Goal: Navigation & Orientation: Find specific page/section

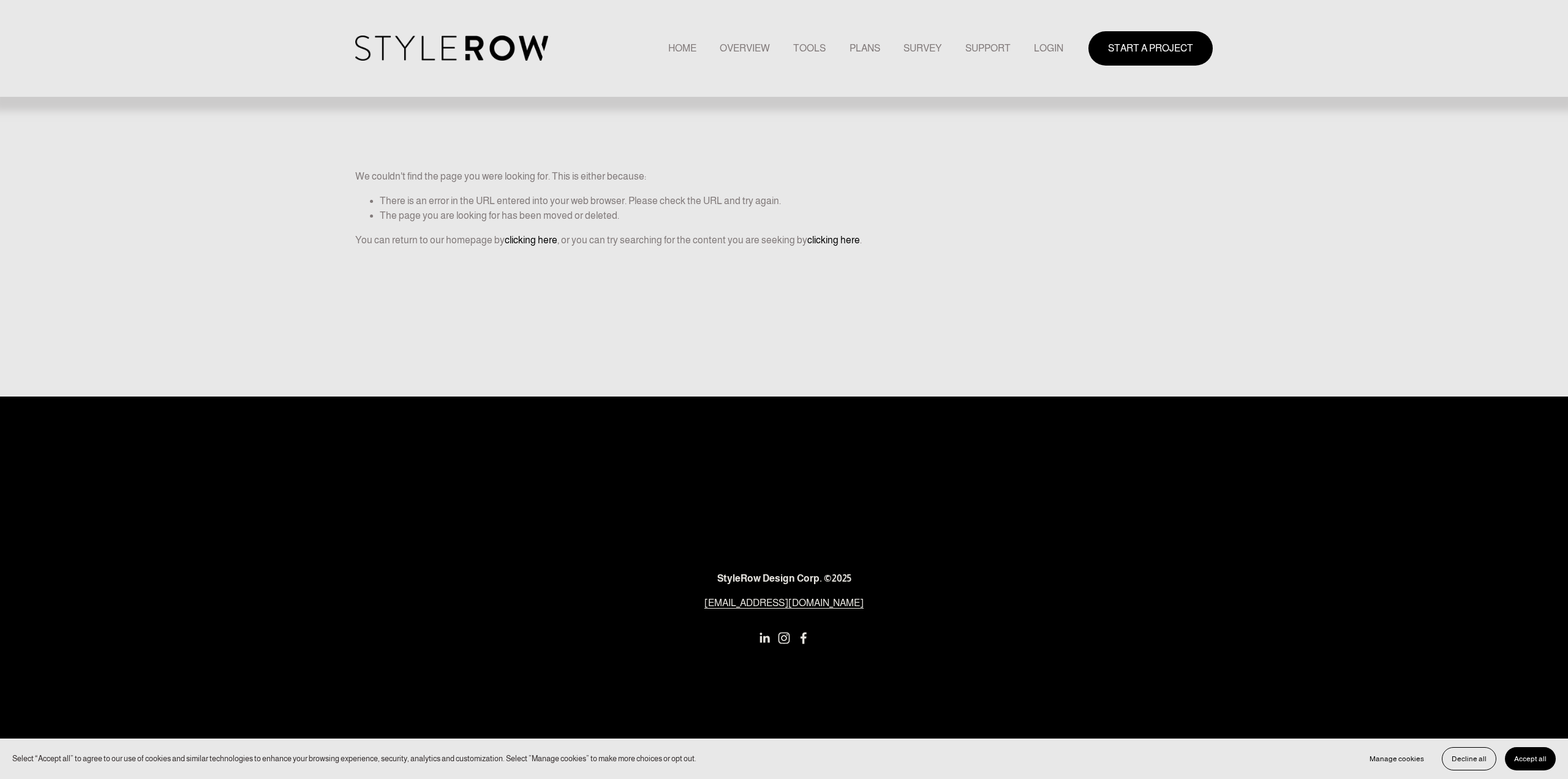
click at [1052, 49] on link "LOGIN" at bounding box center [1049, 48] width 30 height 16
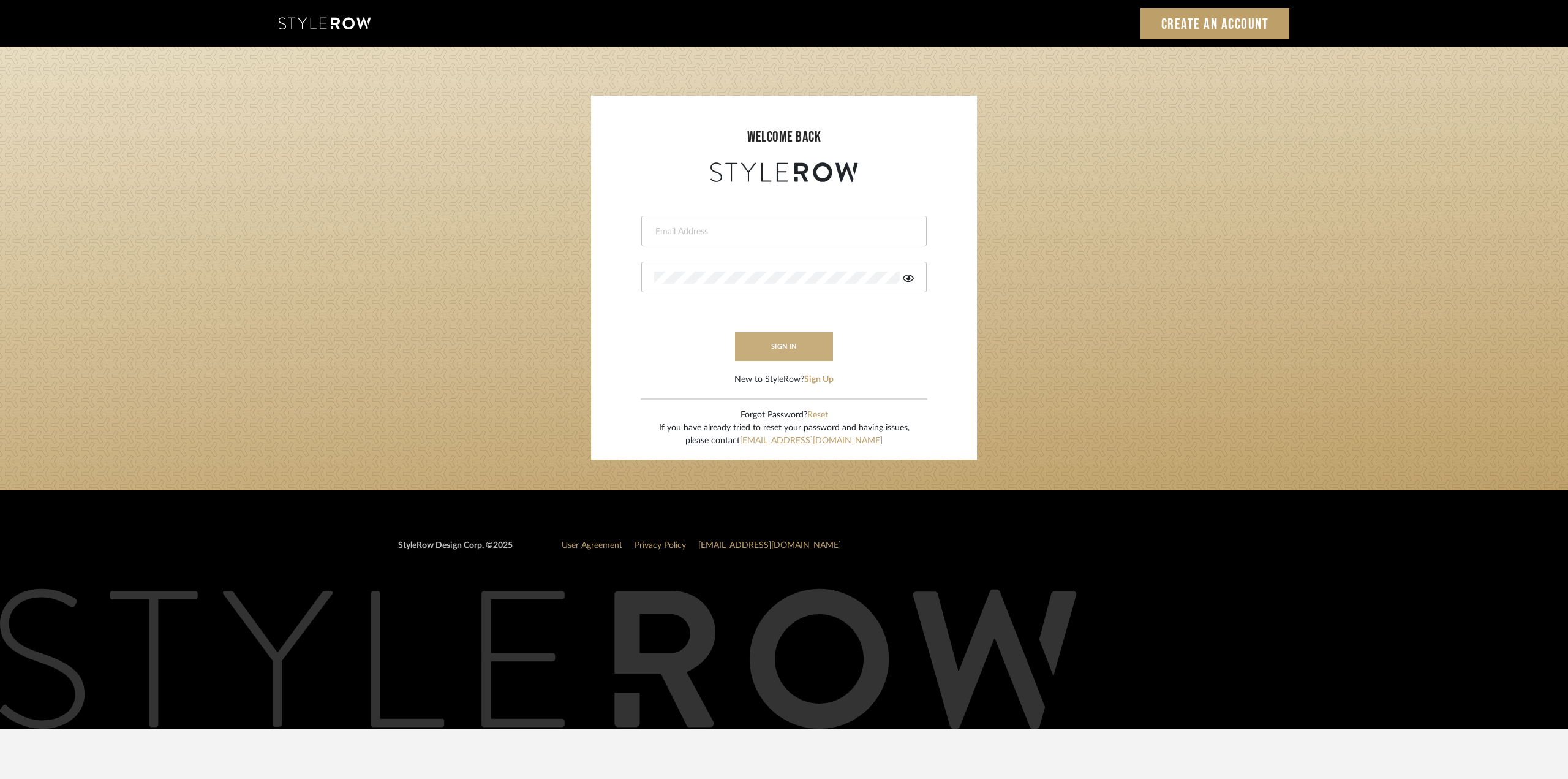
type input "ktyler@morgantewilson.com"
click at [787, 345] on button "sign in" at bounding box center [784, 346] width 98 height 29
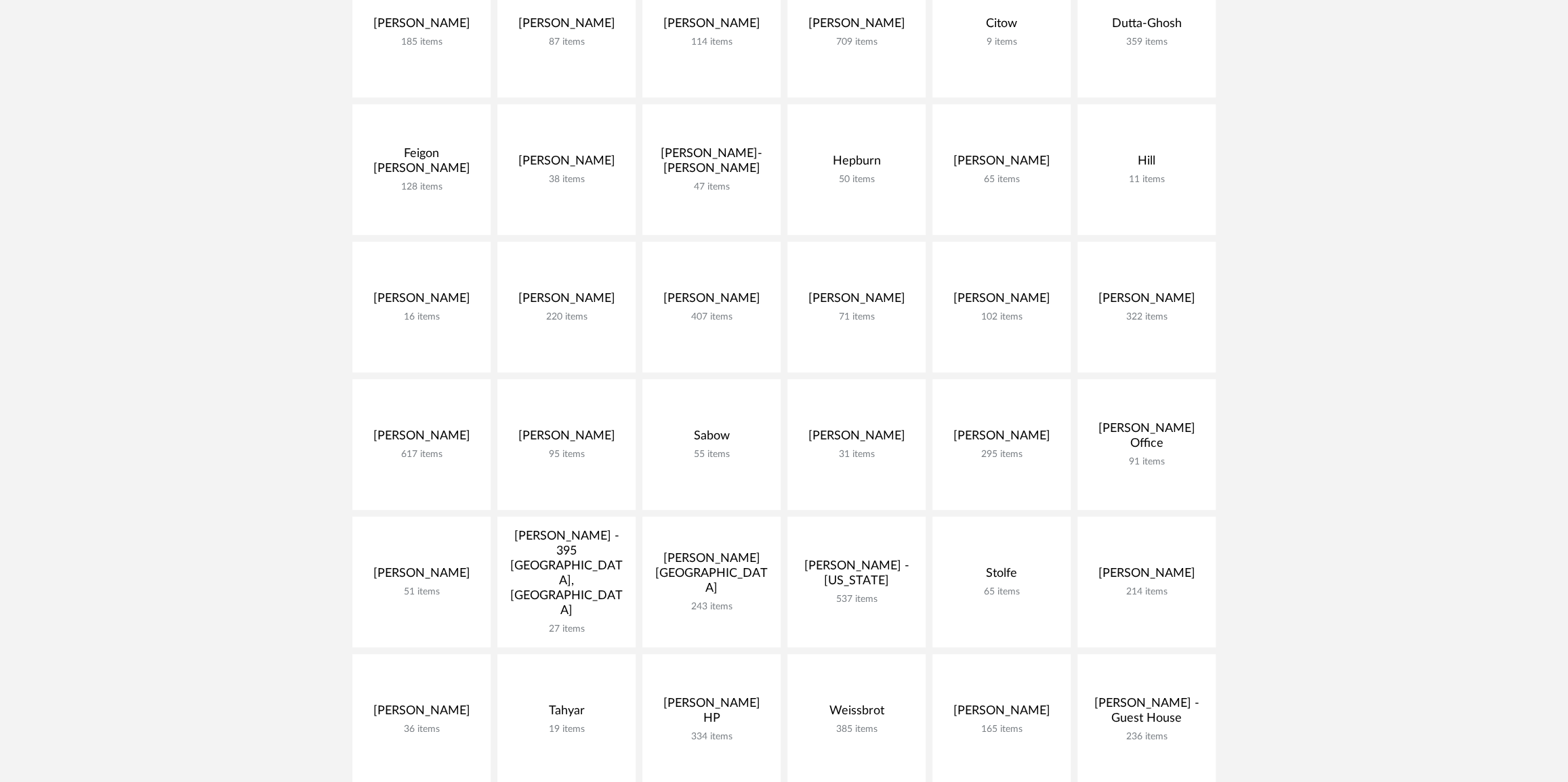
scroll to position [308, 0]
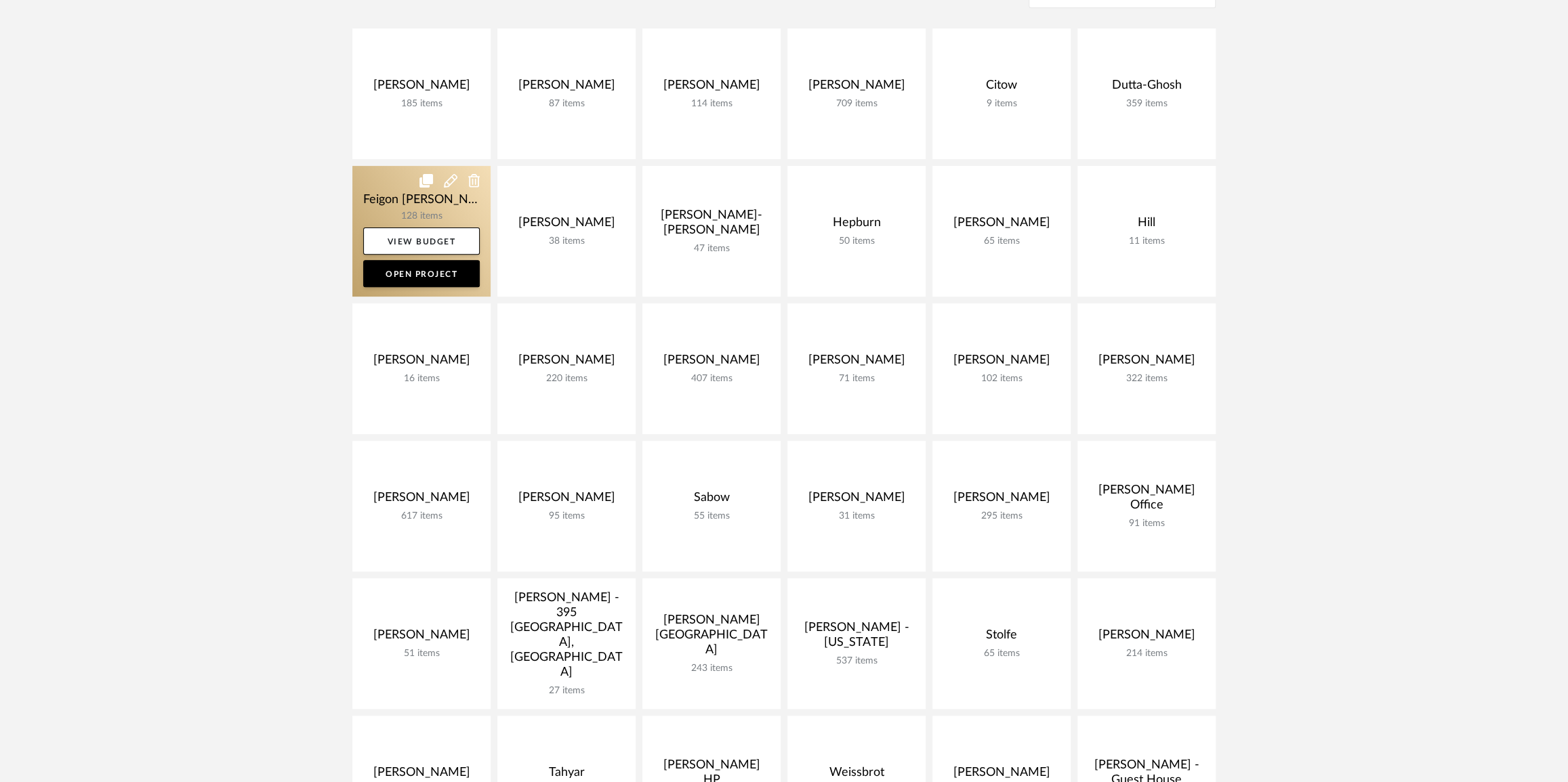
click at [426, 204] on link at bounding box center [421, 231] width 138 height 131
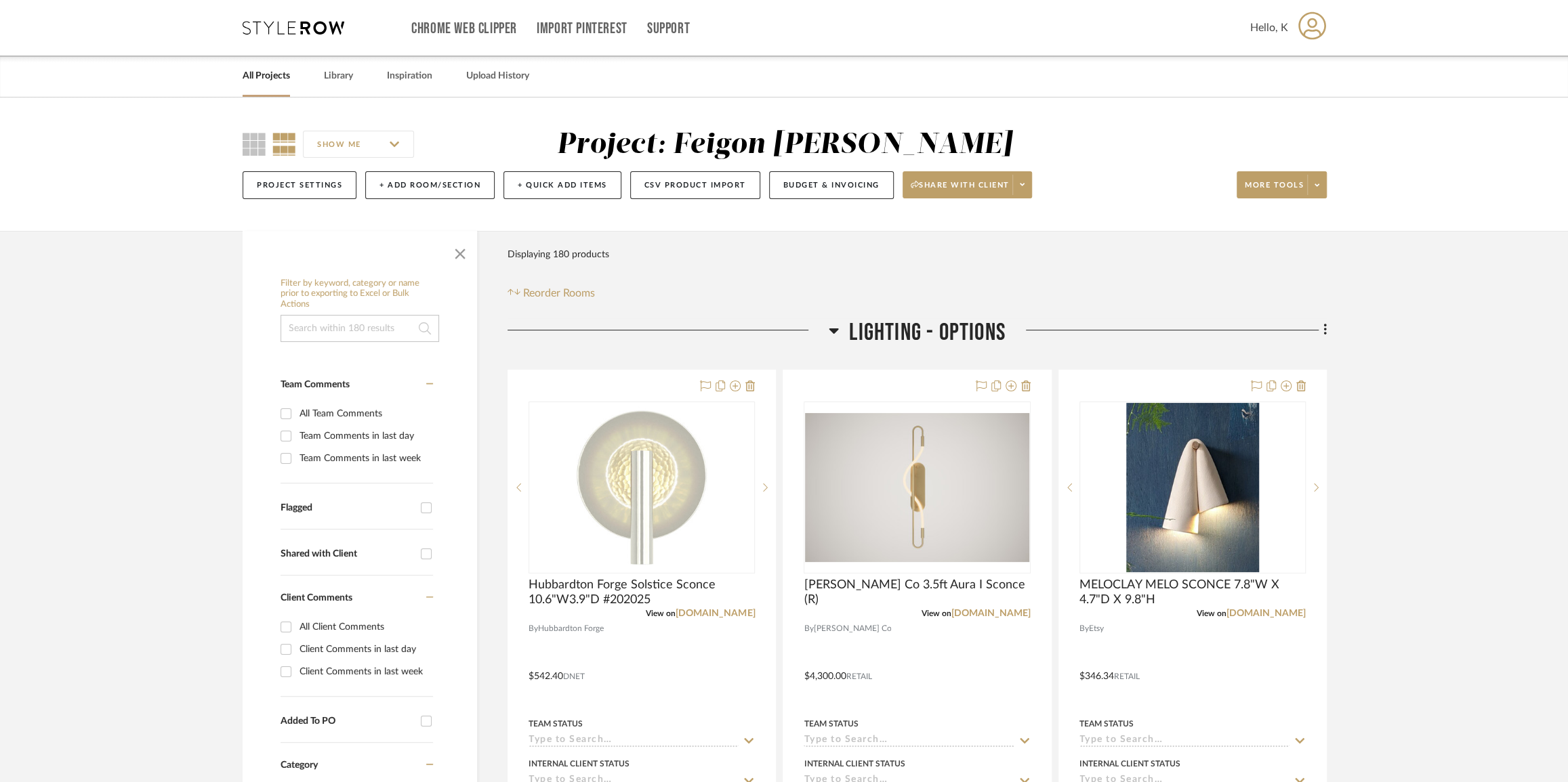
click at [833, 327] on icon at bounding box center [833, 330] width 10 height 16
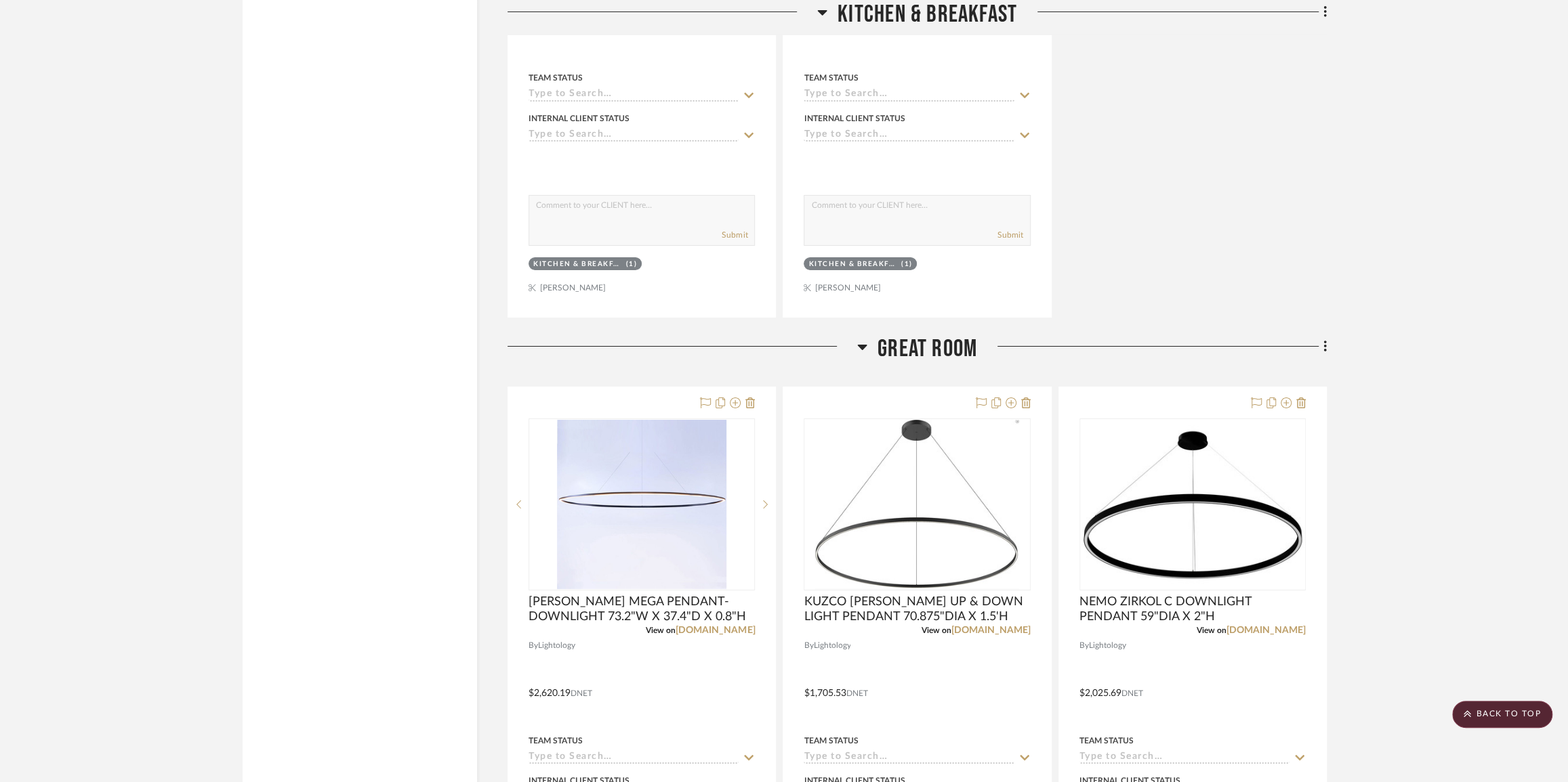
scroll to position [4185, 0]
